Goal: Information Seeking & Learning: Learn about a topic

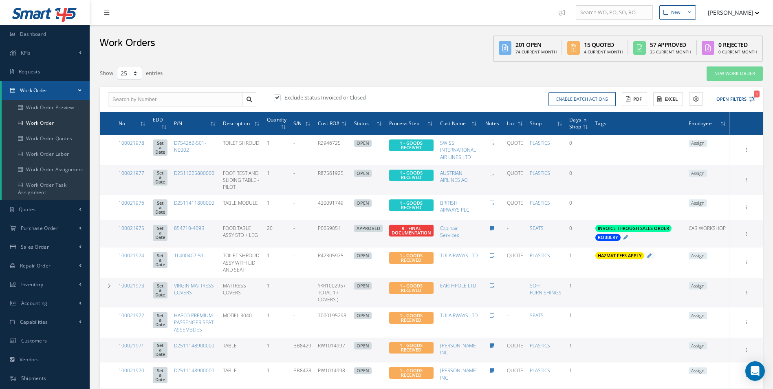
select select "25"
click at [750, 98] on icon "1" at bounding box center [752, 99] width 6 height 6
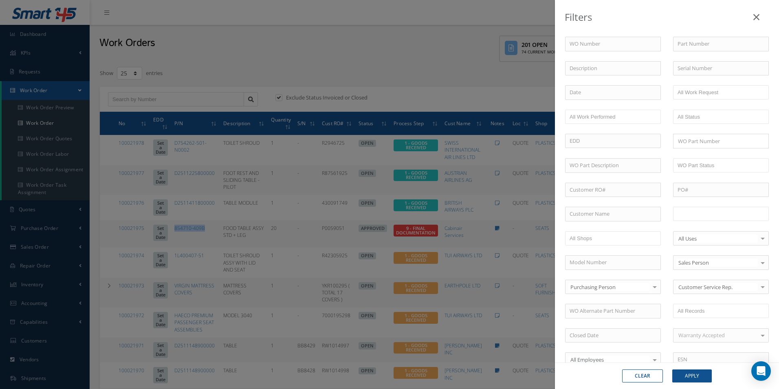
click at [691, 210] on input "text" at bounding box center [703, 214] width 52 height 10
click at [696, 372] on button "Apply" at bounding box center [692, 375] width 40 height 13
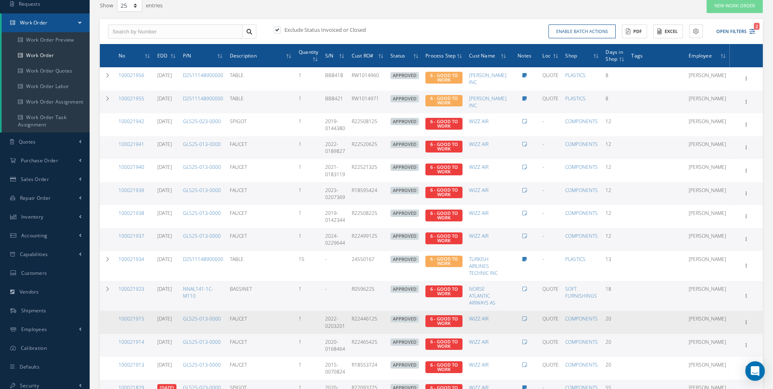
scroll to position [81, 0]
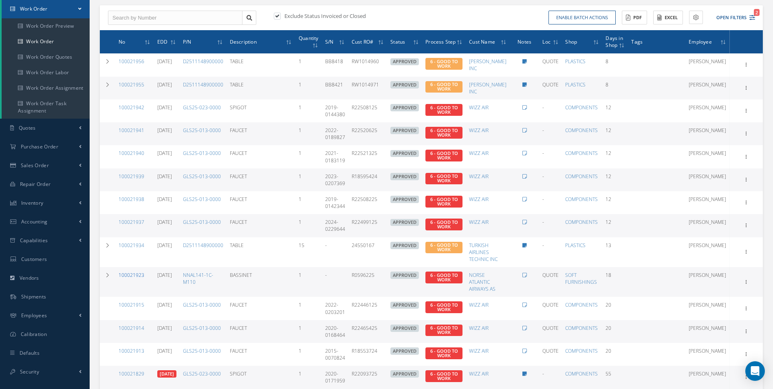
click at [134, 275] on link "100021923" at bounding box center [132, 274] width 26 height 7
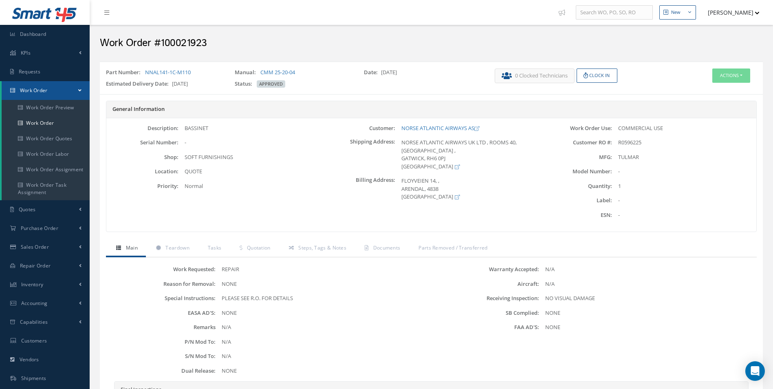
click at [189, 49] on h2 "Work Order #100021923" at bounding box center [431, 43] width 663 height 12
drag, startPoint x: 189, startPoint y: 50, endPoint x: 185, endPoint y: 43, distance: 8.0
click at [185, 43] on h2 "Work Order #100021923" at bounding box center [431, 43] width 663 height 12
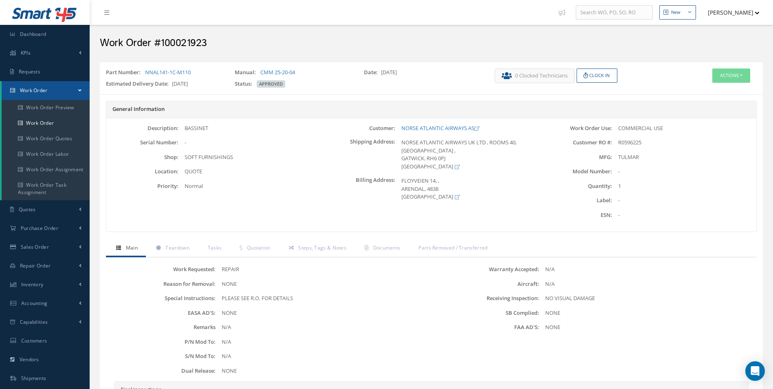
click at [183, 41] on h2 "Work Order #100021923" at bounding box center [431, 43] width 663 height 12
copy h2 "100021923"
click at [641, 145] on span "R0596225" at bounding box center [629, 141] width 23 height 7
click at [635, 144] on span "R0596225" at bounding box center [629, 141] width 23 height 7
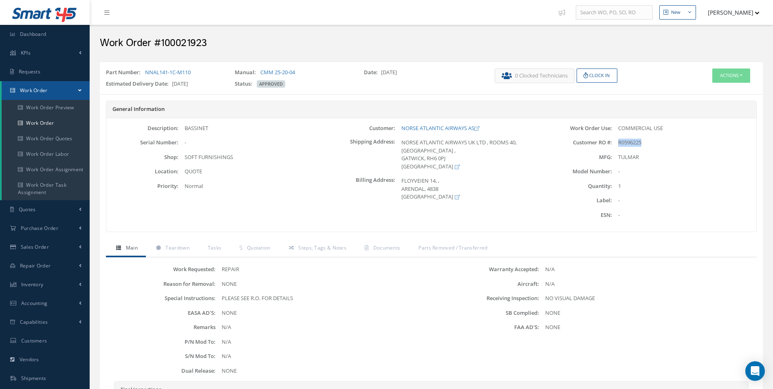
click at [635, 144] on span "R0596225" at bounding box center [629, 141] width 23 height 7
copy span "R0596225"
drag, startPoint x: 207, startPoint y: 70, endPoint x: 146, endPoint y: 70, distance: 60.7
click at [146, 70] on div "Part Number: NNAL141-1C-M110" at bounding box center [164, 73] width 129 height 11
copy link "NNAL141-1C-M110"
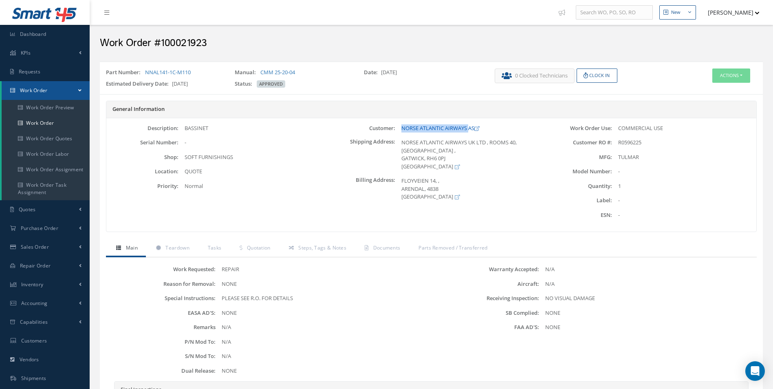
drag, startPoint x: 400, startPoint y: 126, endPoint x: 468, endPoint y: 129, distance: 68.5
click at [468, 129] on div "NORSE ATLANTIC AIRWAYS AS" at bounding box center [467, 128] width 144 height 8
copy link "NORSE ATLANTIC AIRWAYS"
click at [212, 130] on div "BASSINET" at bounding box center [250, 128] width 144 height 8
click at [195, 127] on div "BASSINET" at bounding box center [250, 128] width 144 height 8
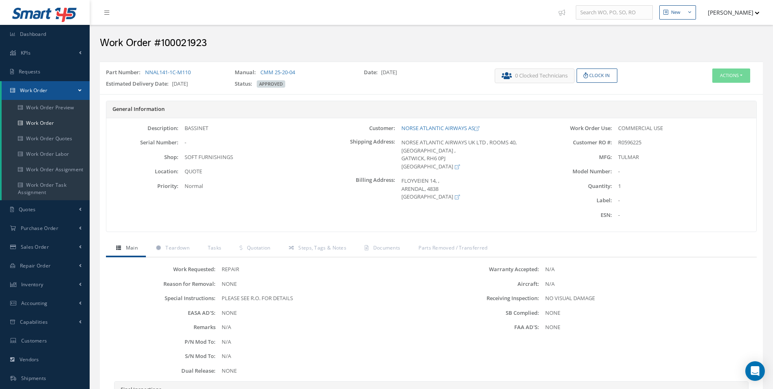
click at [195, 127] on div "BASSINET" at bounding box center [250, 128] width 144 height 8
copy div "BASSINET"
click at [289, 73] on link "CMM 25-20-04" at bounding box center [277, 71] width 35 height 7
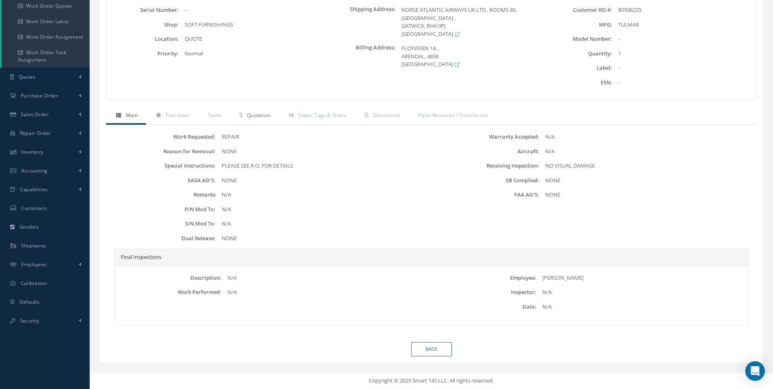
click at [253, 111] on link "Quotation" at bounding box center [253, 116] width 49 height 17
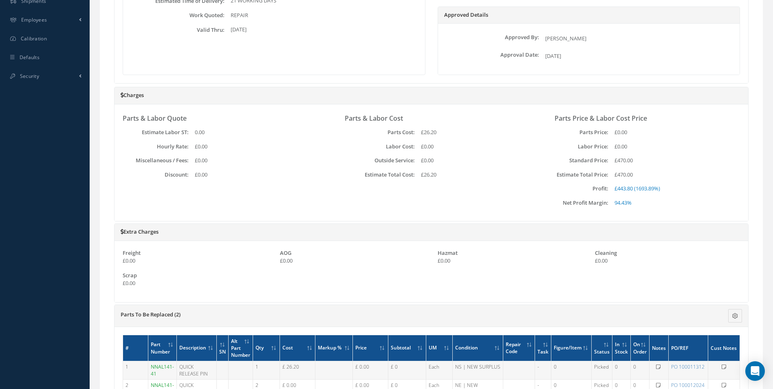
scroll to position [531, 0]
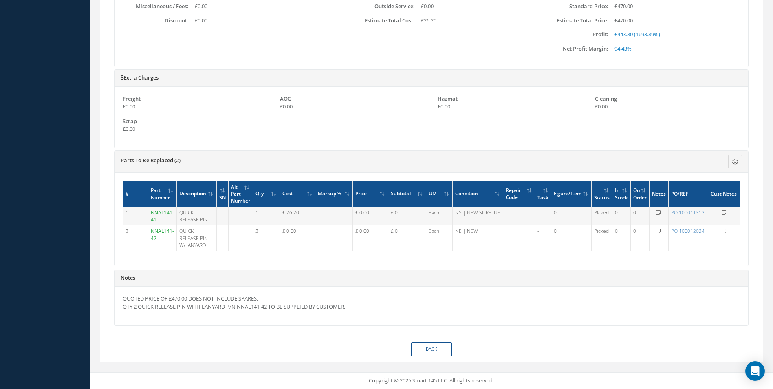
drag, startPoint x: 162, startPoint y: 220, endPoint x: 151, endPoint y: 213, distance: 12.9
click at [151, 213] on td "NNAL141-41" at bounding box center [162, 216] width 29 height 18
copy link "NNAL141-41"
drag, startPoint x: 165, startPoint y: 244, endPoint x: 147, endPoint y: 231, distance: 22.2
click at [147, 231] on tr "2 NNAL141-42 QUICK RELEASE PIN W/LANYARD 2 £ 0.00 £ 0.00 £ 0 Each NE | NEW - 0 …" at bounding box center [431, 237] width 617 height 25
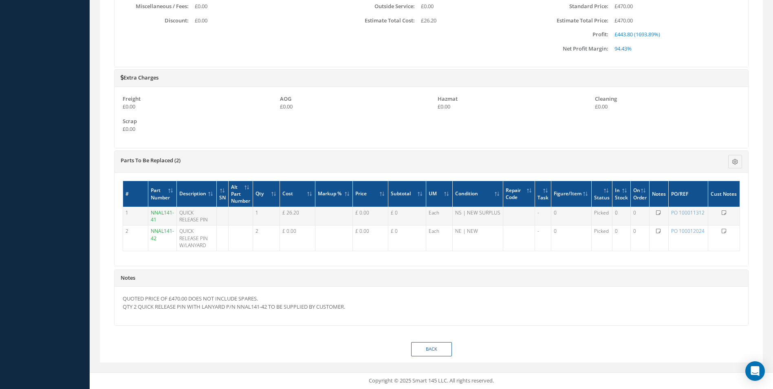
copy tr "NNAL141-42"
drag, startPoint x: 193, startPoint y: 223, endPoint x: 179, endPoint y: 215, distance: 15.7
click at [179, 215] on td "QUICK RELEASE PIN" at bounding box center [196, 216] width 40 height 18
copy td "QUICK RELEASE PIN"
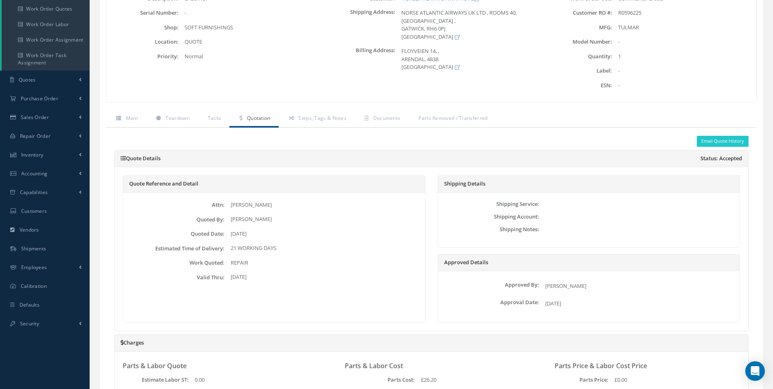
scroll to position [42, 0]
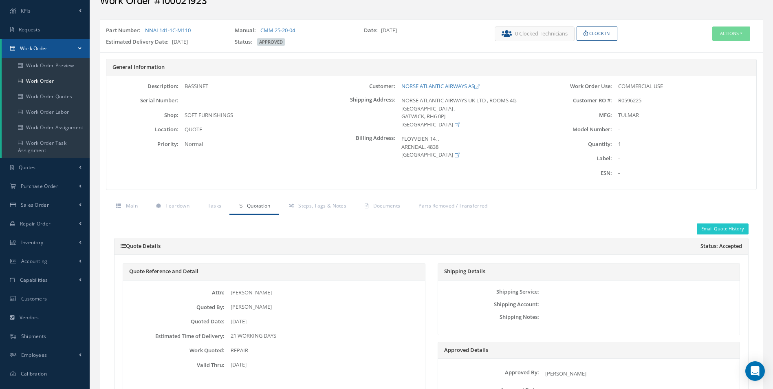
drag, startPoint x: 196, startPoint y: 33, endPoint x: 144, endPoint y: 32, distance: 52.1
click at [144, 32] on div "Part Number: NNAL141-1C-M110" at bounding box center [164, 31] width 129 height 11
copy div "NNAL141-1C-M110"
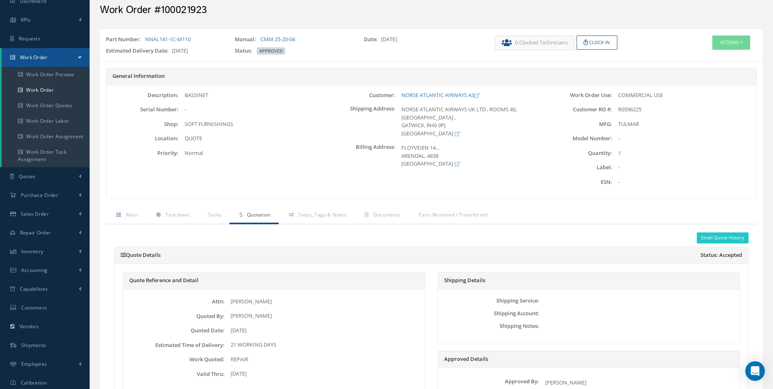
scroll to position [0, 0]
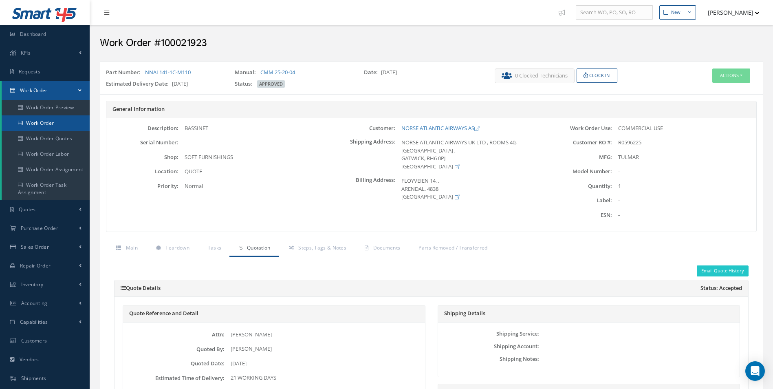
click at [52, 121] on link "Work Order" at bounding box center [46, 122] width 88 height 15
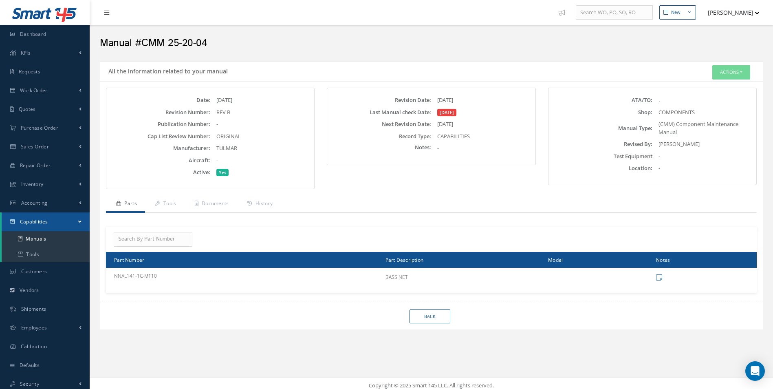
drag, startPoint x: 240, startPoint y: 146, endPoint x: 213, endPoint y: 149, distance: 27.0
click at [213, 149] on div "TULMAR" at bounding box center [261, 148] width 102 height 8
copy span "TULMAR"
drag, startPoint x: 196, startPoint y: 44, endPoint x: 139, endPoint y: 41, distance: 57.5
click at [139, 41] on h2 "Manual #CMM 25-20-04" at bounding box center [431, 43] width 663 height 12
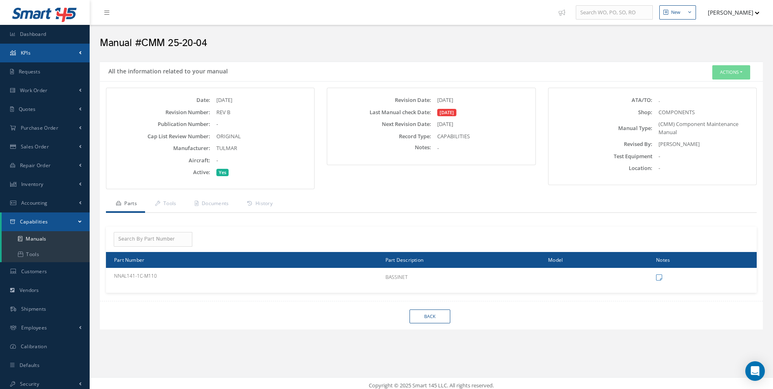
copy h2 "CMM 25-20-04"
drag, startPoint x: 251, startPoint y: 114, endPoint x: 246, endPoint y: 116, distance: 5.7
click at [251, 114] on div "REV B" at bounding box center [261, 112] width 102 height 8
drag, startPoint x: 246, startPoint y: 116, endPoint x: 216, endPoint y: 110, distance: 30.4
click at [216, 110] on div "Date: 01/02/2025 Revision Number: REV B Publication Number: - Cap List Review N…" at bounding box center [209, 136] width 191 height 80
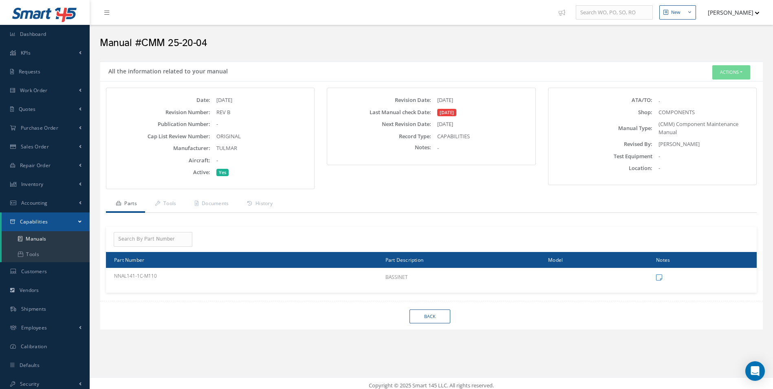
drag, startPoint x: 216, startPoint y: 110, endPoint x: 282, endPoint y: 85, distance: 70.1
click at [232, 35] on div "Manual #CMM 25-20-04" at bounding box center [431, 41] width 675 height 24
drag, startPoint x: 247, startPoint y: 112, endPoint x: 217, endPoint y: 112, distance: 30.6
click at [217, 112] on div "REV B" at bounding box center [261, 112] width 102 height 8
copy div "REV B"
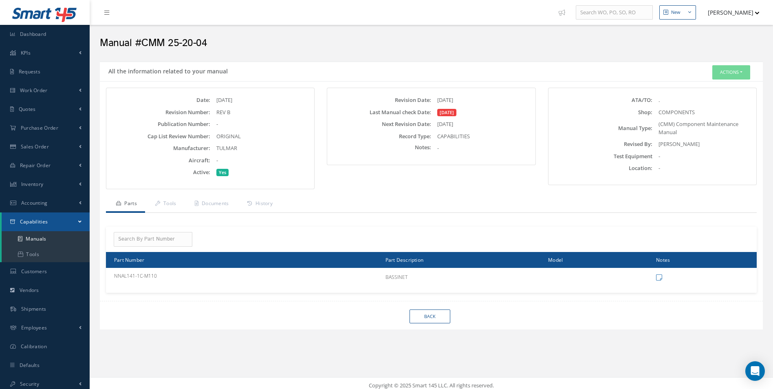
click at [473, 95] on div "Revision Date: 07/03/2019 Last Manual check Date: 01/02/2025 Next Revision Date…" at bounding box center [431, 126] width 208 height 77
drag, startPoint x: 484, startPoint y: 101, endPoint x: 389, endPoint y: 103, distance: 94.9
click at [389, 103] on div "Revision Date: 07/03/2019" at bounding box center [431, 100] width 204 height 8
copy div "Revision Date: 07/03/2019"
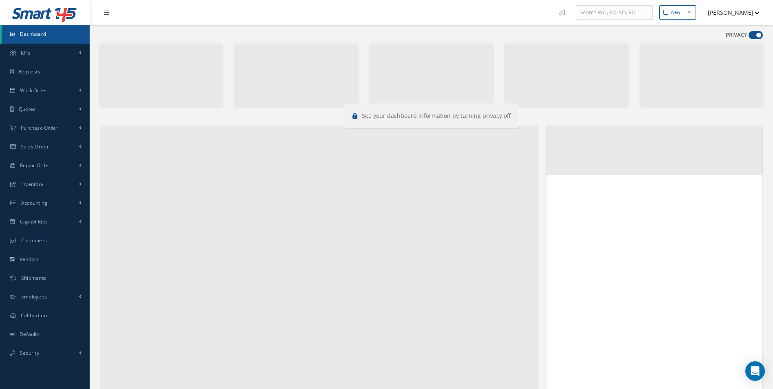
click at [751, 36] on span at bounding box center [755, 35] width 14 height 8
click at [748, 37] on input "checkbox" at bounding box center [748, 37] width 0 height 0
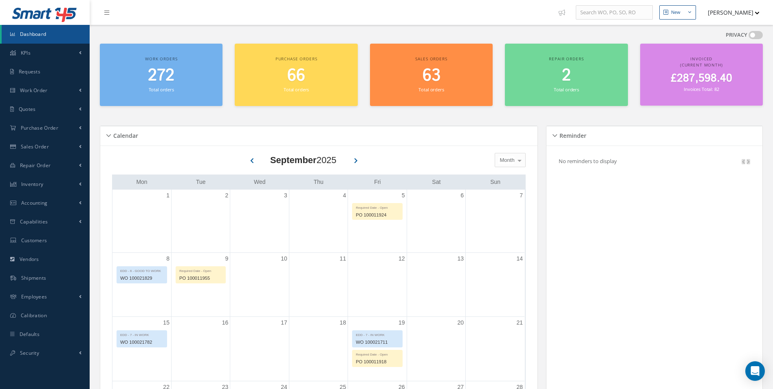
click at [752, 35] on span at bounding box center [755, 35] width 14 height 8
click at [748, 37] on input "checkbox" at bounding box center [748, 37] width 0 height 0
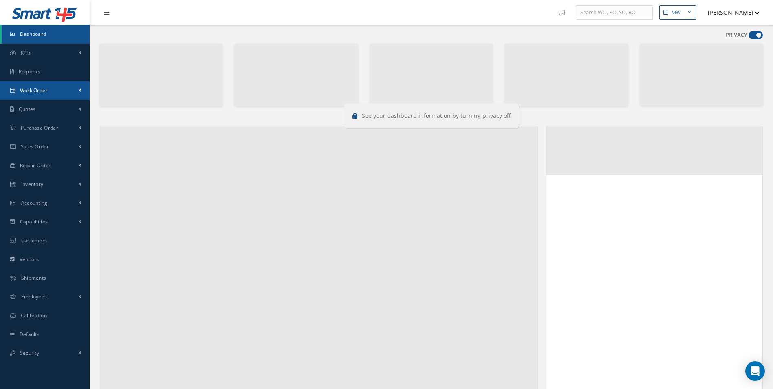
click at [37, 90] on span "Work Order" at bounding box center [34, 90] width 28 height 7
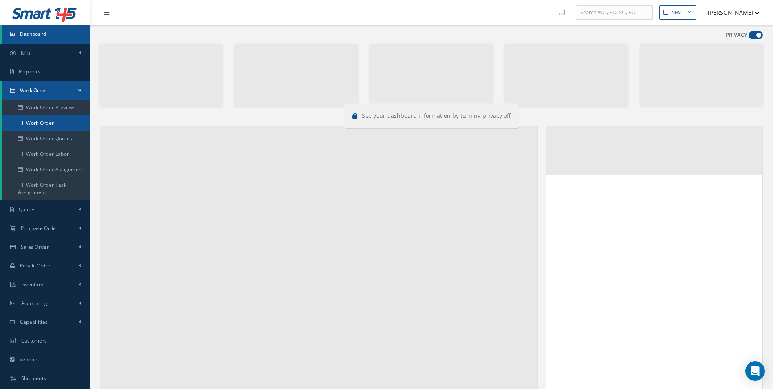
click at [29, 130] on link "Work Order" at bounding box center [46, 122] width 88 height 15
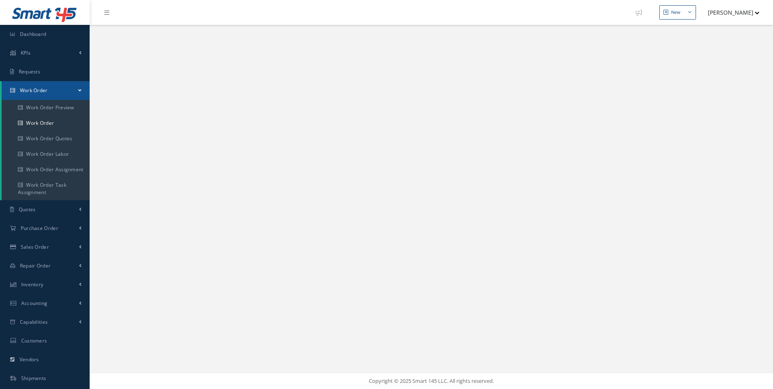
select select "25"
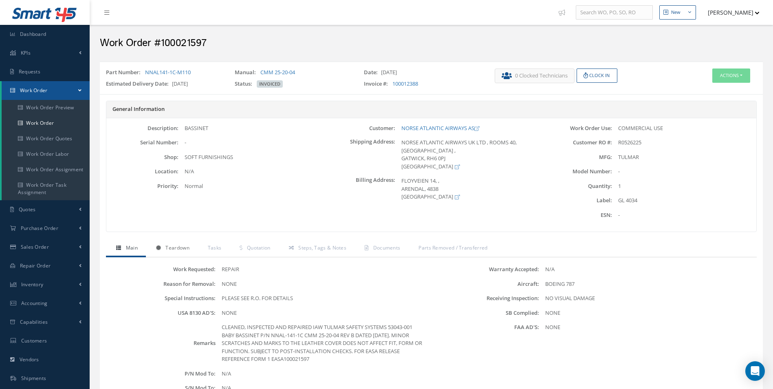
click at [186, 245] on span "Teardown" at bounding box center [177, 247] width 24 height 7
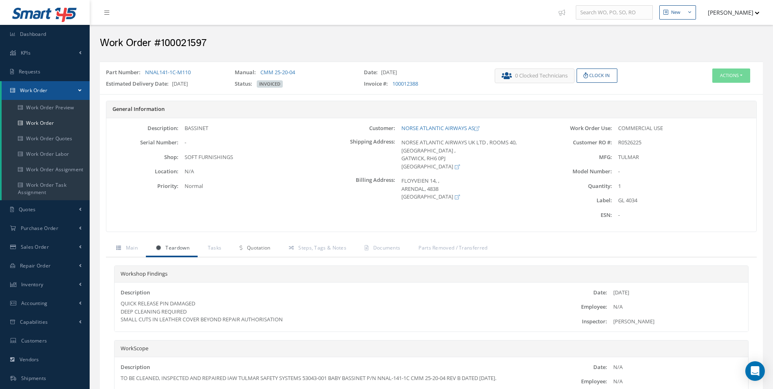
click at [255, 246] on span "Quotation" at bounding box center [259, 247] width 24 height 7
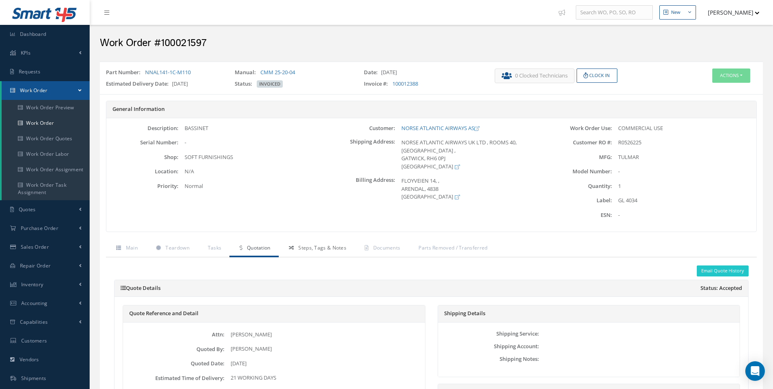
click at [342, 250] on span "Steps, Tags & Notes" at bounding box center [322, 247] width 48 height 7
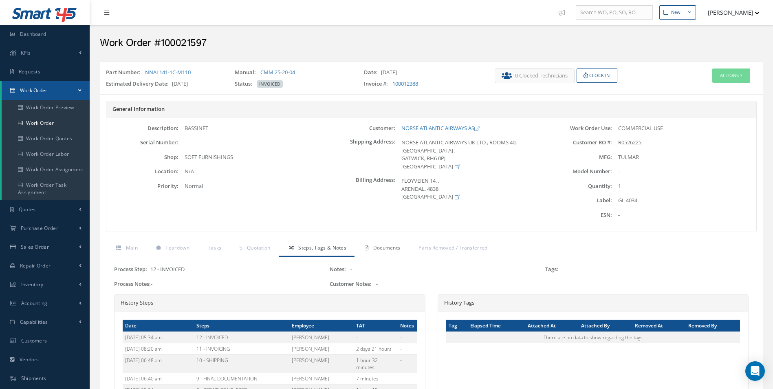
click at [392, 251] on span "Documents" at bounding box center [386, 247] width 27 height 7
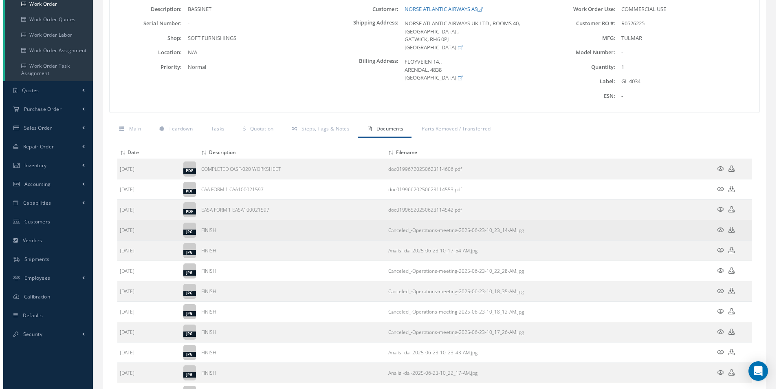
scroll to position [122, 0]
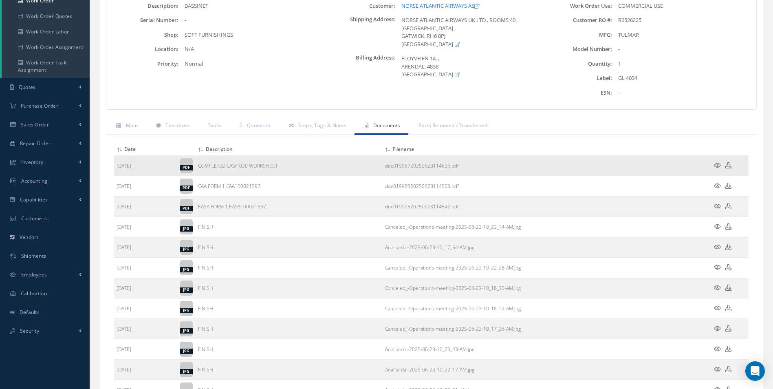
click at [718, 163] on icon at bounding box center [717, 165] width 7 height 6
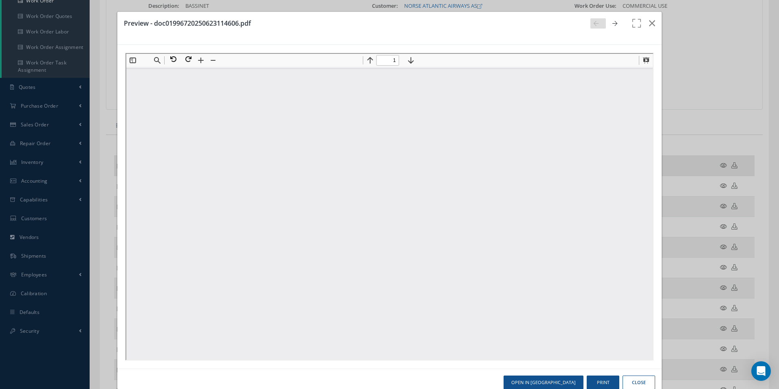
scroll to position [0, 0]
type input "1"
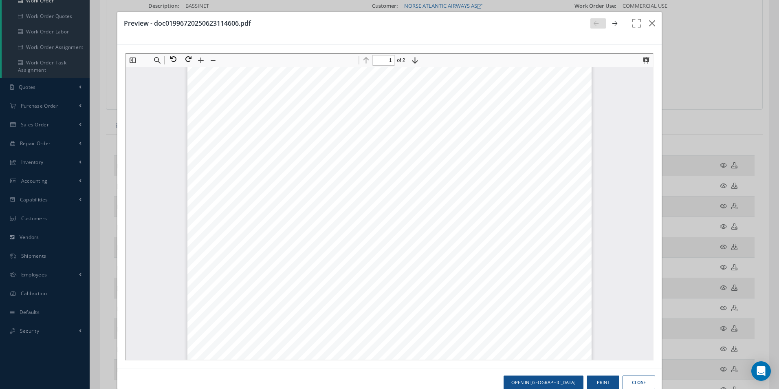
scroll to position [126, 0]
click at [649, 19] on icon "button" at bounding box center [652, 23] width 6 height 10
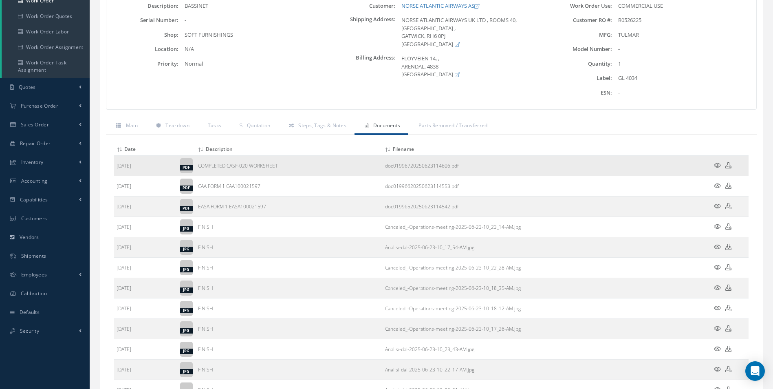
click at [718, 164] on icon at bounding box center [717, 165] width 7 height 6
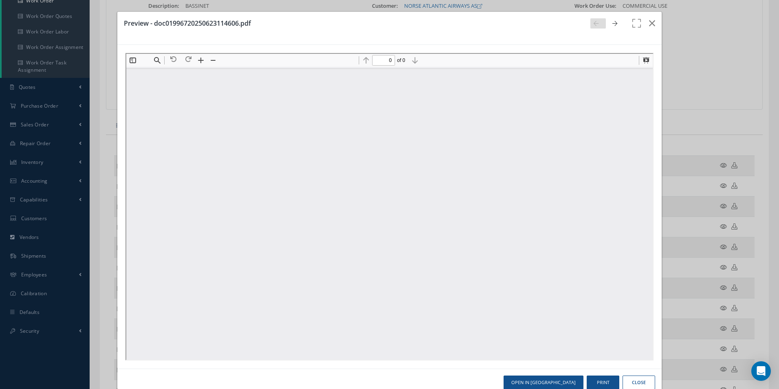
scroll to position [0, 0]
type input "1"
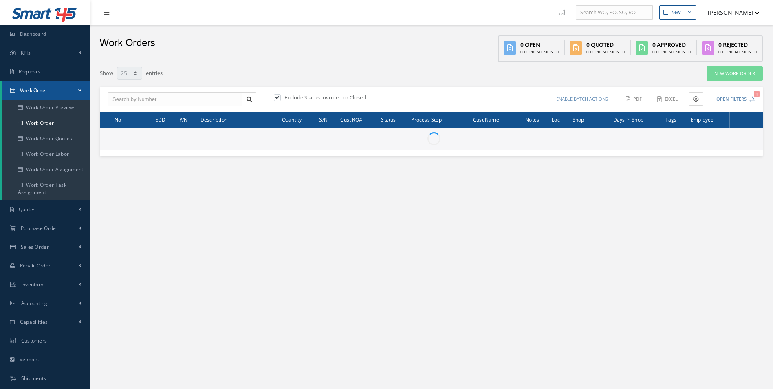
select select "25"
